Goal: Information Seeking & Learning: Learn about a topic

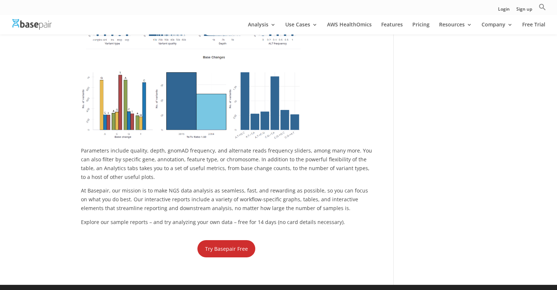
scroll to position [2213, 0]
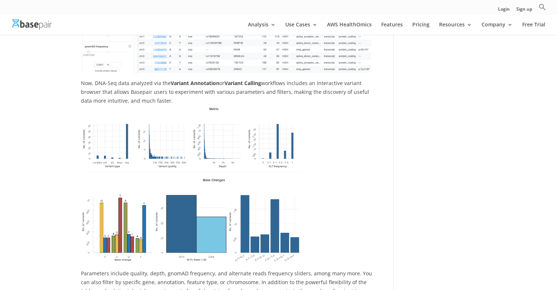
click at [134, 189] on img at bounding box center [191, 184] width 220 height 159
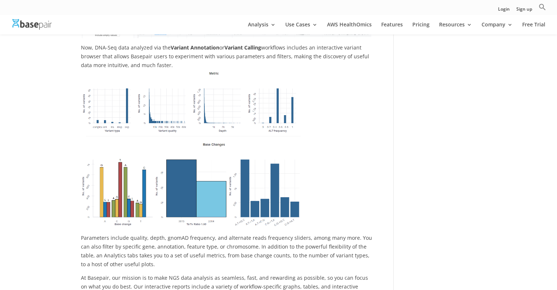
scroll to position [2252, 0]
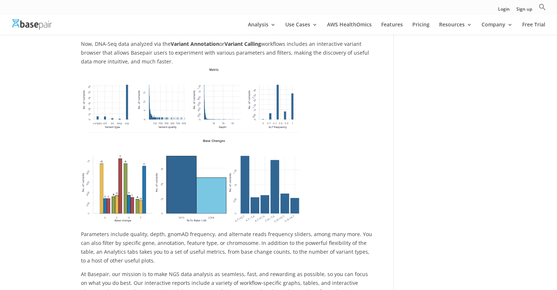
click at [152, 156] on img at bounding box center [191, 145] width 220 height 159
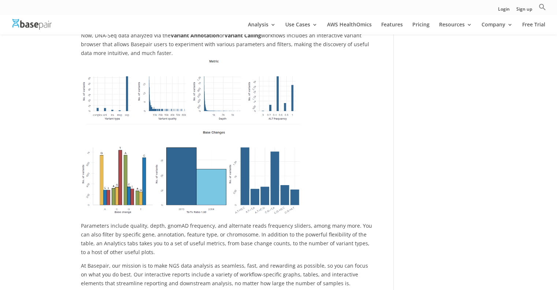
scroll to position [2260, 0]
